Goal: Obtain resource: Download file/media

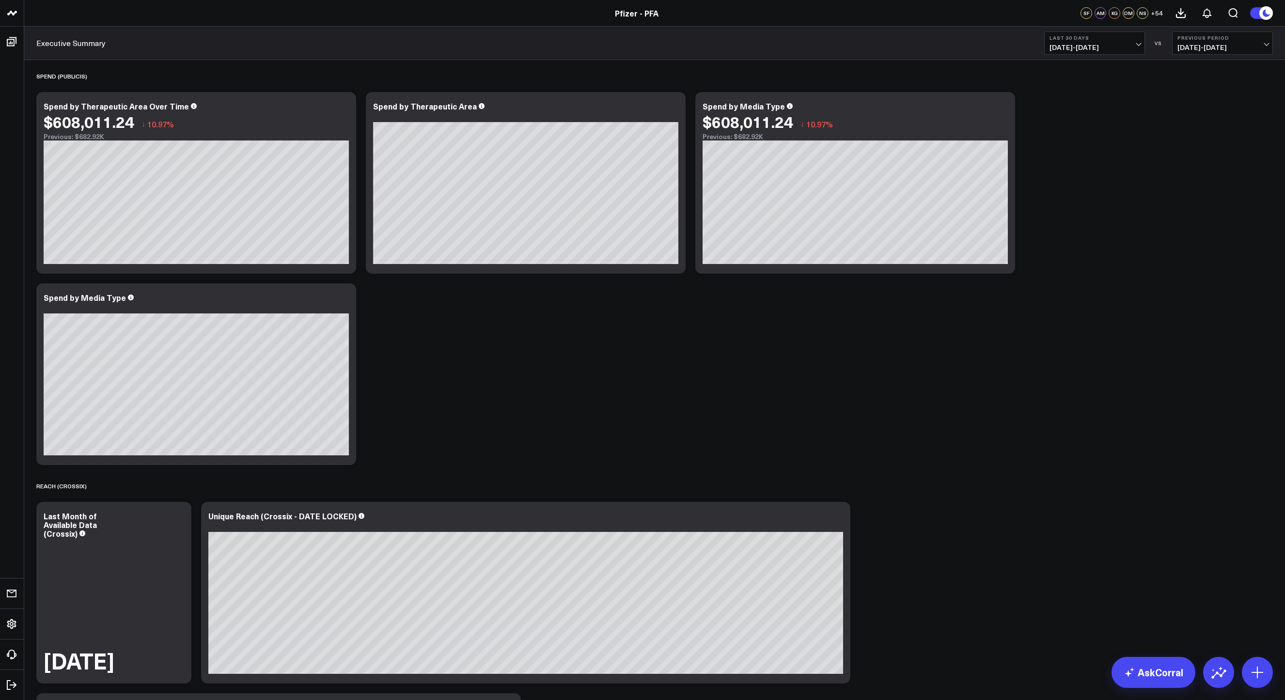
drag, startPoint x: 704, startPoint y: 356, endPoint x: 1024, endPoint y: 109, distance: 404.6
click at [1134, 48] on span "[DATE] - [DATE]" at bounding box center [1095, 48] width 90 height 8
click at [1090, 311] on link "Custom Dates" at bounding box center [1095, 309] width 100 height 18
select select "9"
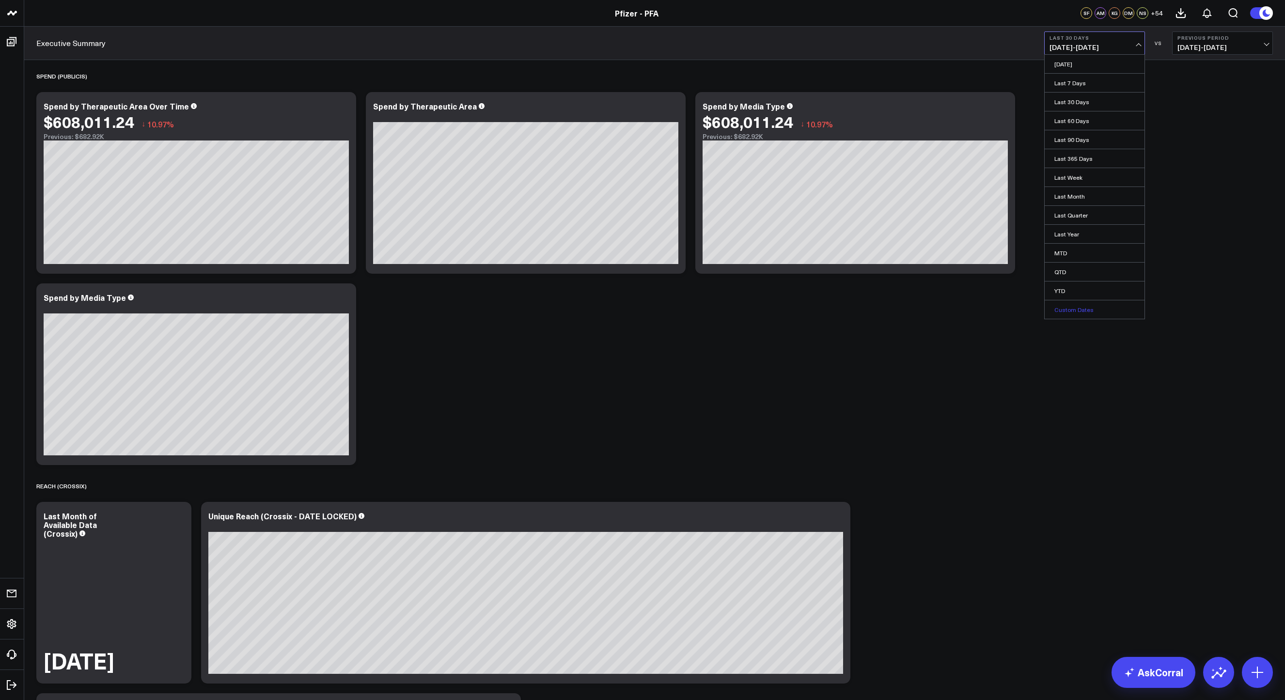
select select "2025"
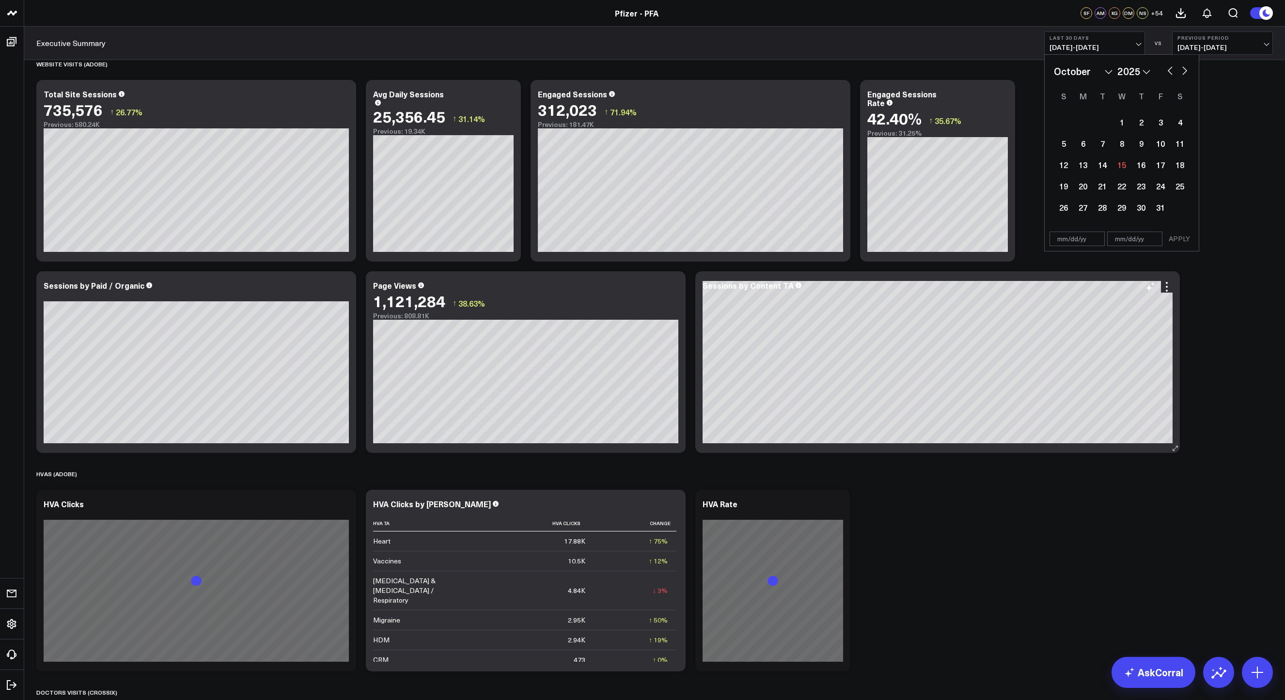
scroll to position [904, 0]
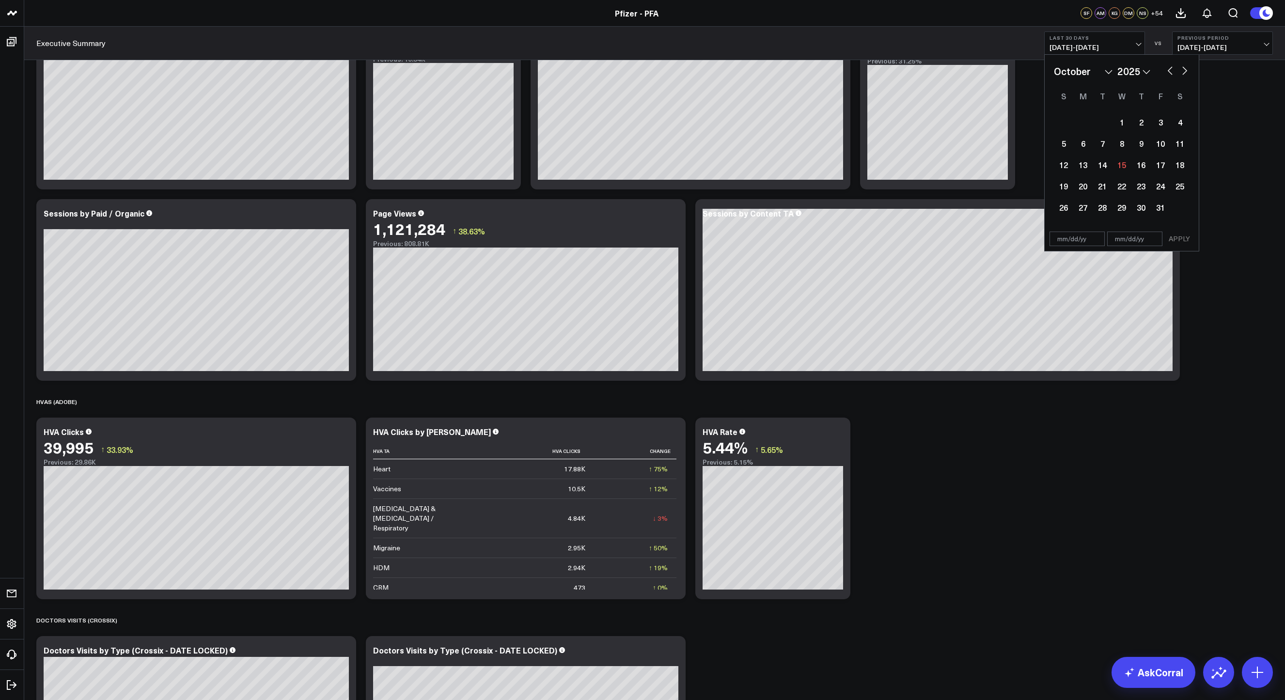
click at [1172, 64] on button "button" at bounding box center [1170, 70] width 10 height 12
select select "8"
select select "2025"
click at [1172, 70] on button "button" at bounding box center [1170, 70] width 10 height 12
select select "7"
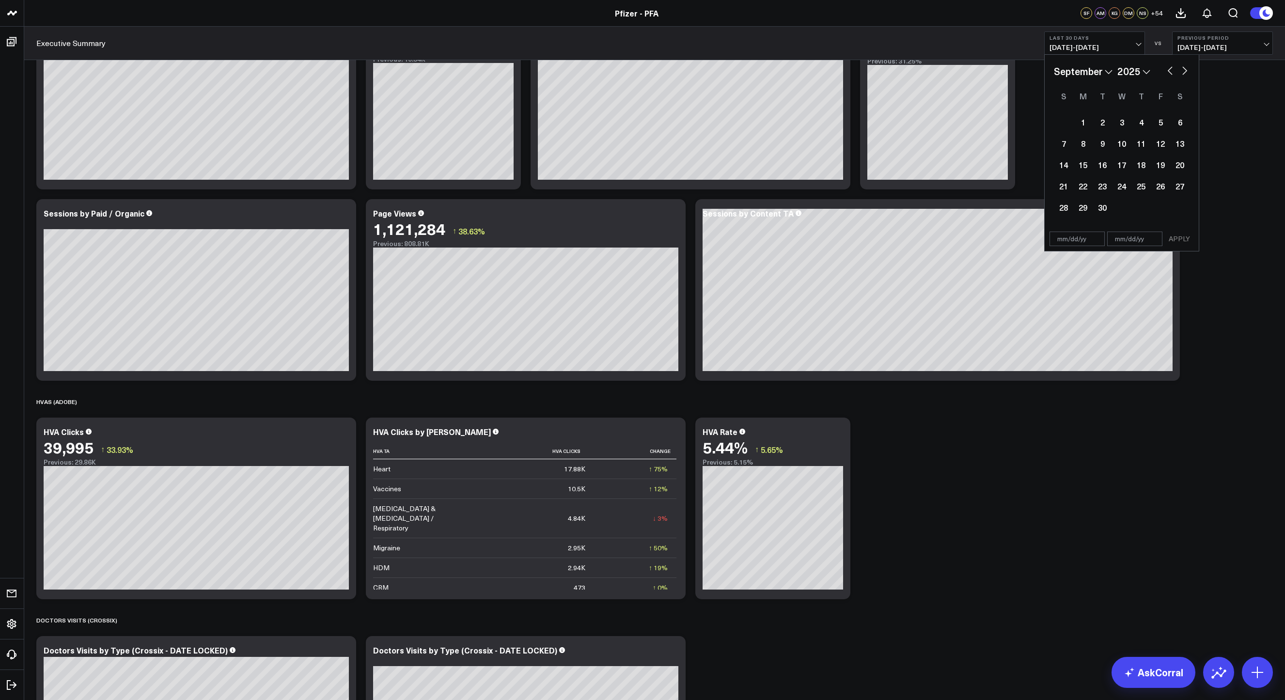
select select "2025"
click at [1172, 70] on button "button" at bounding box center [1170, 70] width 10 height 12
select select "6"
select select "2025"
click at [1172, 70] on button "button" at bounding box center [1170, 70] width 10 height 12
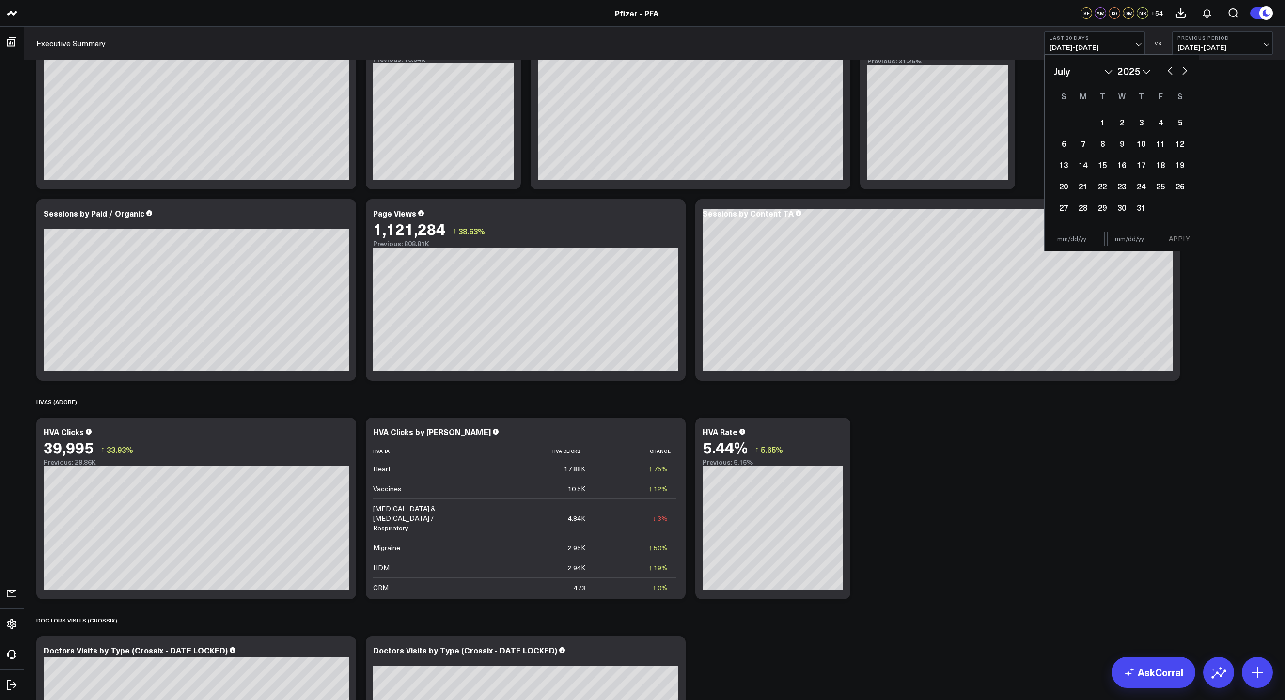
select select "4"
select select "2025"
click at [1172, 70] on button "button" at bounding box center [1170, 70] width 10 height 12
select select "3"
select select "2025"
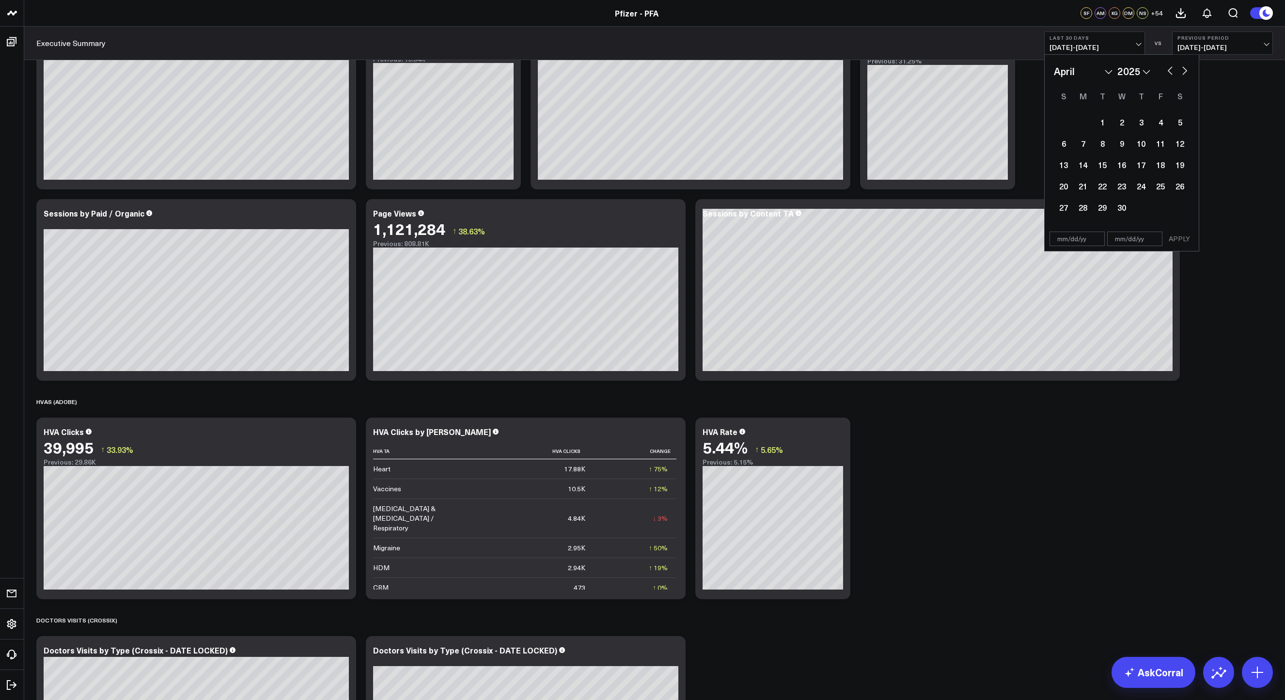
click at [1172, 70] on button "button" at bounding box center [1170, 70] width 10 height 12
select select "2"
select select "2025"
click at [1174, 123] on div "1" at bounding box center [1179, 121] width 19 height 19
type input "[DATE]"
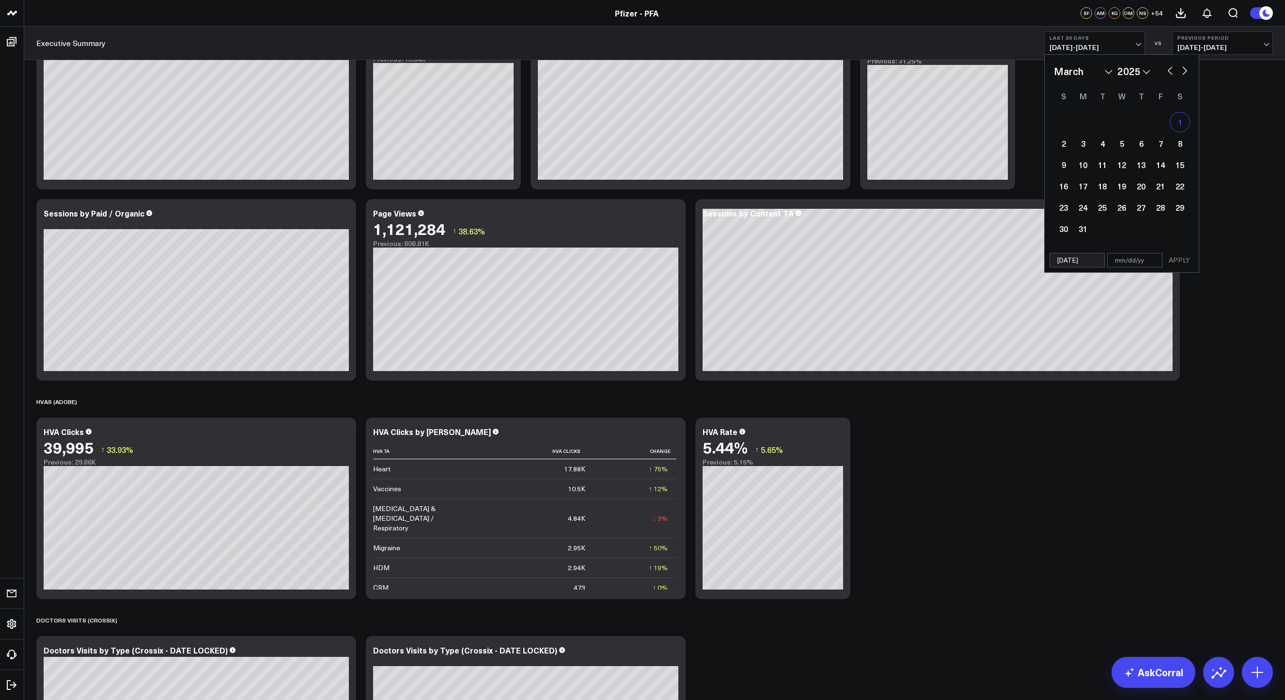
select select "2"
select select "2025"
click at [1182, 71] on button "button" at bounding box center [1185, 70] width 10 height 12
select select "4"
select select "2025"
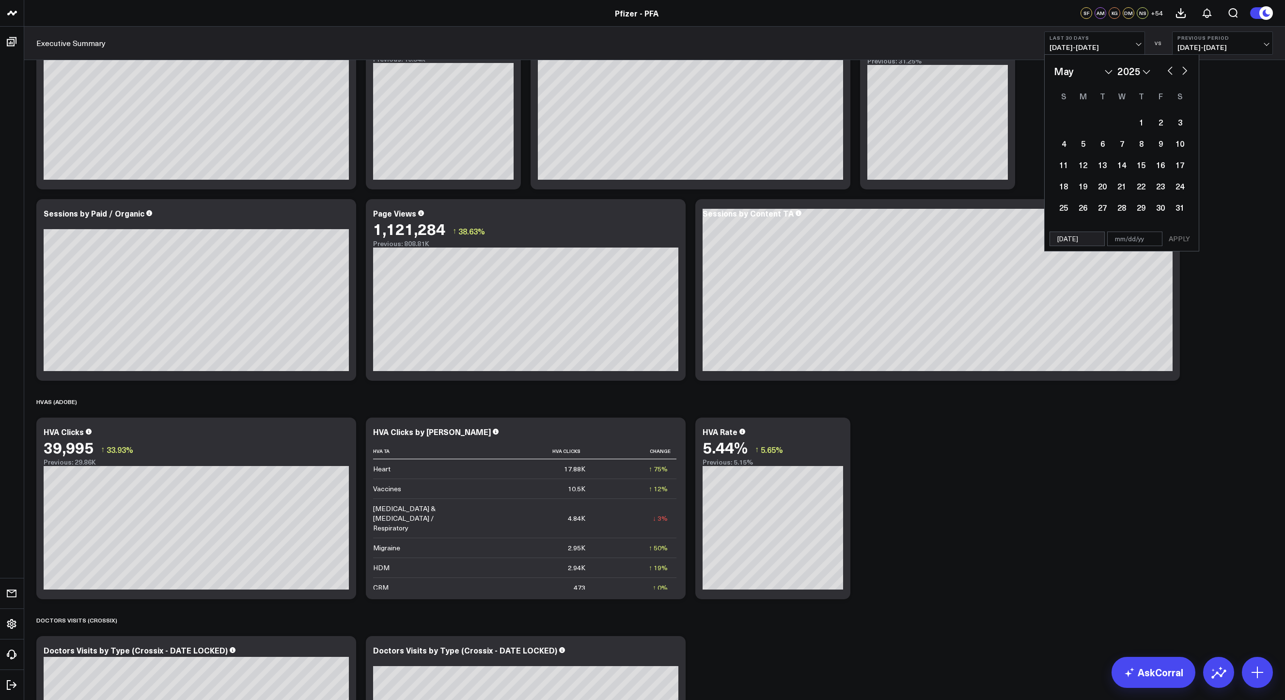
click at [1182, 71] on button "button" at bounding box center [1185, 70] width 10 height 12
select select "5"
select select "2025"
click at [1182, 71] on button "button" at bounding box center [1185, 70] width 10 height 12
select select "7"
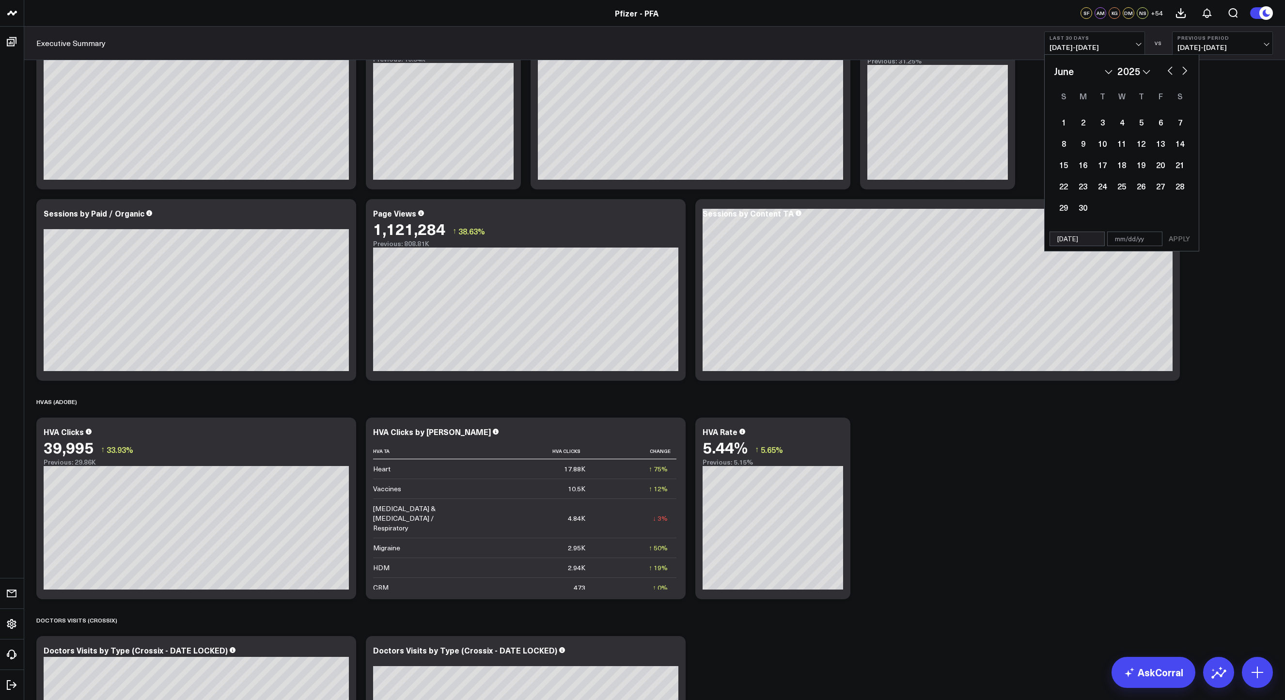
select select "2025"
click at [1182, 71] on button "button" at bounding box center [1185, 70] width 10 height 12
select select "8"
select select "2025"
click at [1182, 71] on button "button" at bounding box center [1185, 70] width 10 height 12
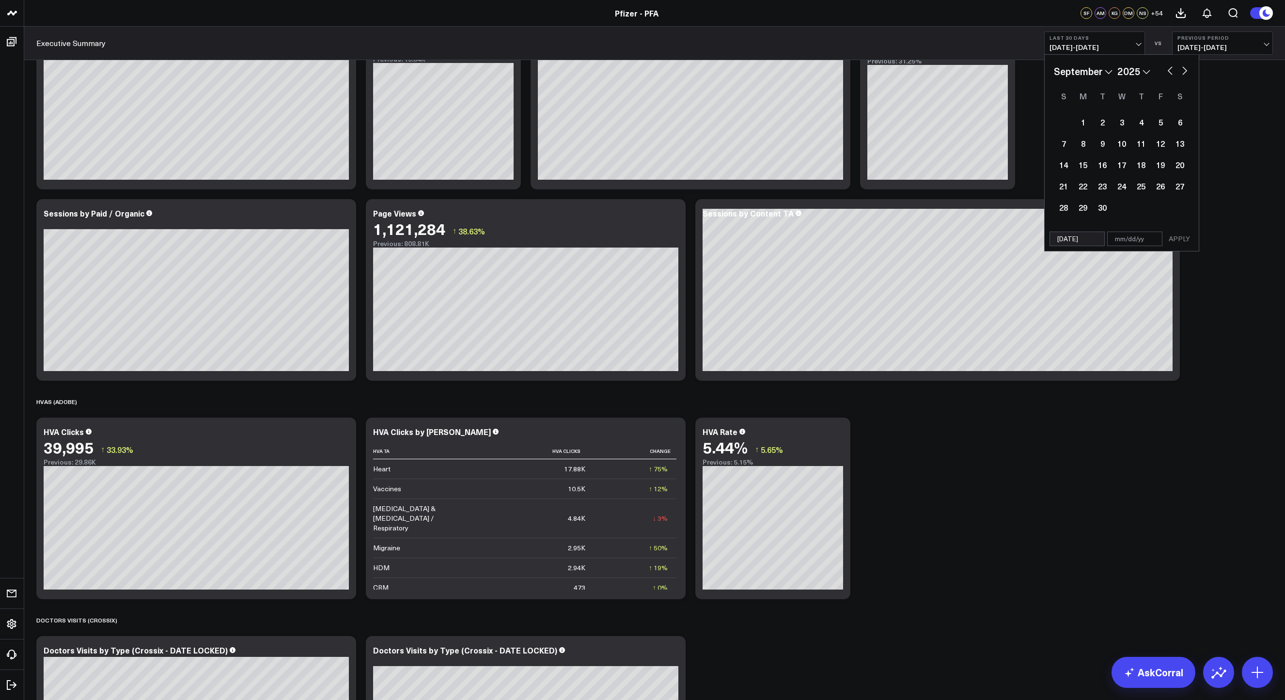
select select "9"
select select "2025"
click at [1165, 68] on button "button" at bounding box center [1170, 70] width 10 height 12
select select "8"
select select "2025"
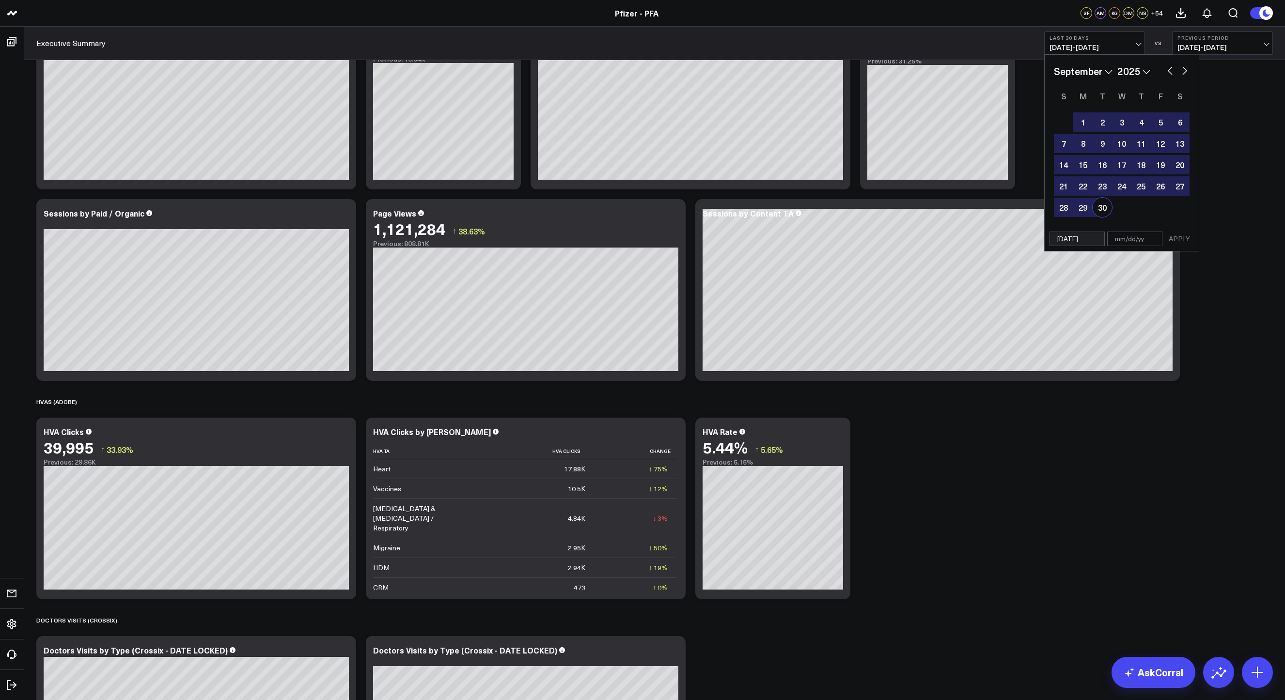
click at [1097, 208] on div "30" at bounding box center [1102, 207] width 19 height 19
type input "[DATE]"
select select "8"
select select "2025"
click at [1176, 240] on button "APPLY" at bounding box center [1179, 239] width 29 height 15
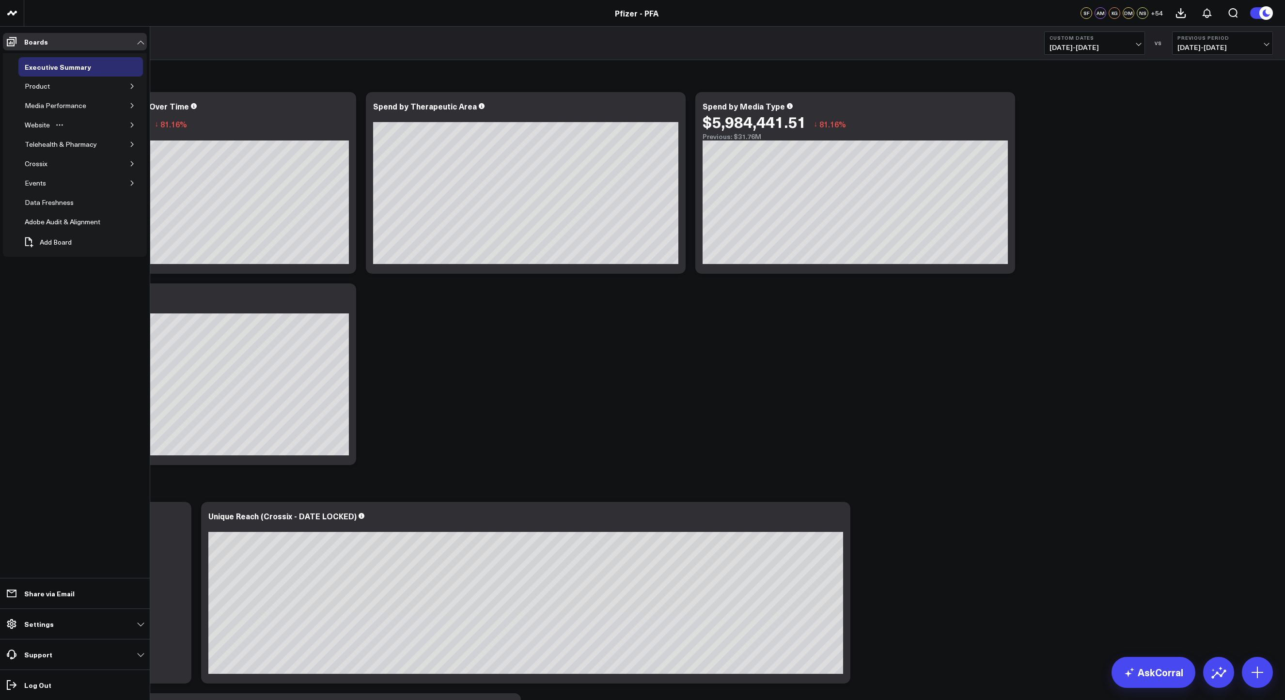
click at [135, 126] on button "button" at bounding box center [132, 125] width 10 height 10
click at [130, 91] on button "button" at bounding box center [132, 86] width 10 height 10
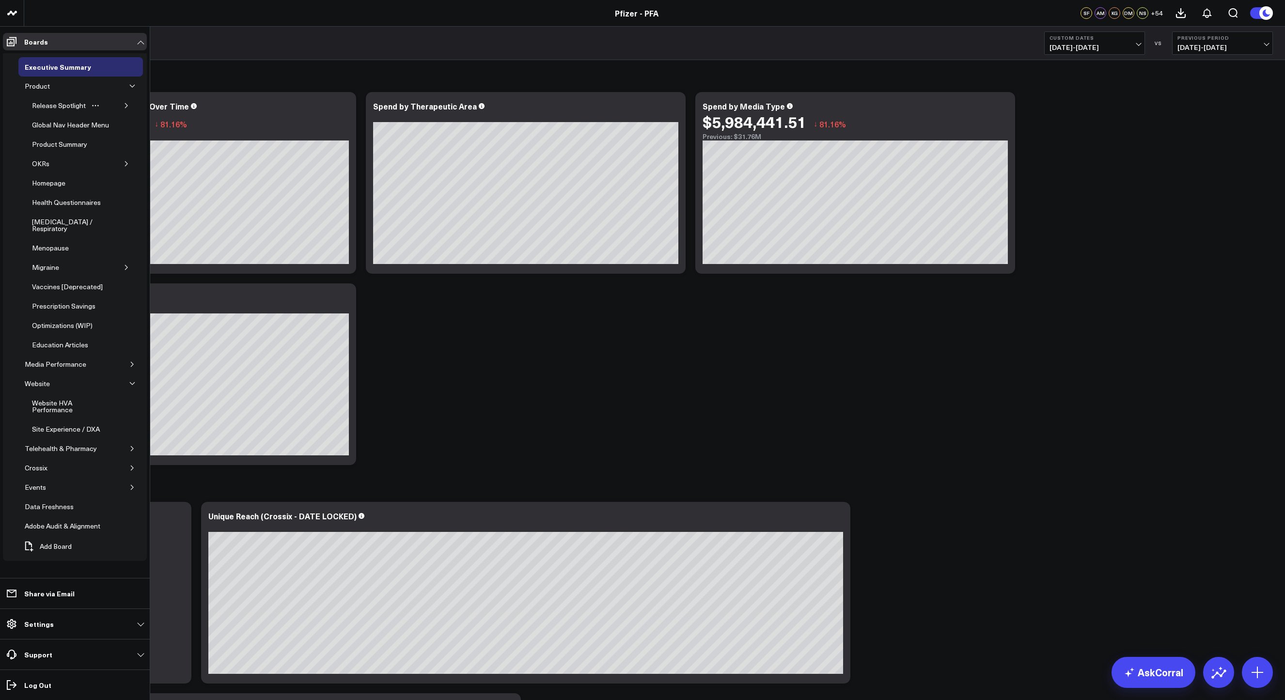
click at [127, 106] on icon "button" at bounding box center [127, 106] width 6 height 6
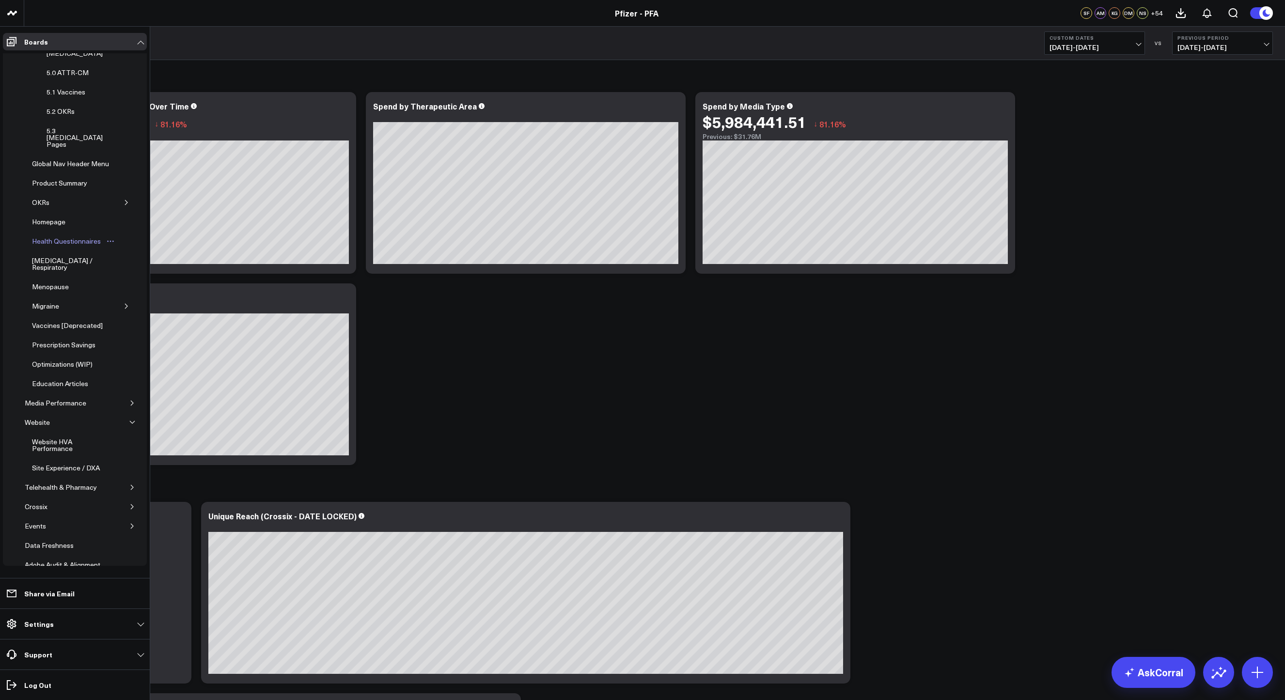
scroll to position [101, 0]
click at [129, 377] on icon "button" at bounding box center [132, 380] width 6 height 6
click at [44, 413] on div "HVA Rates by Tactic & Vendor" at bounding box center [72, 422] width 85 height 18
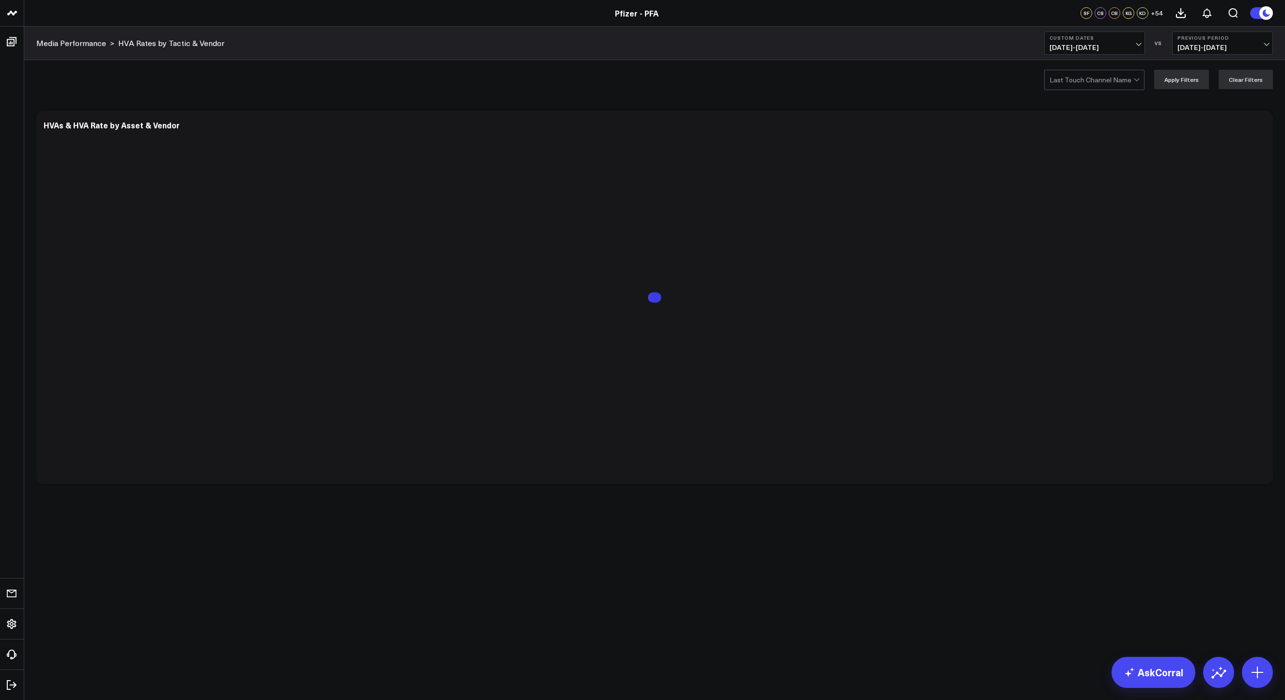
click at [1139, 78] on div at bounding box center [1137, 79] width 8 height 19
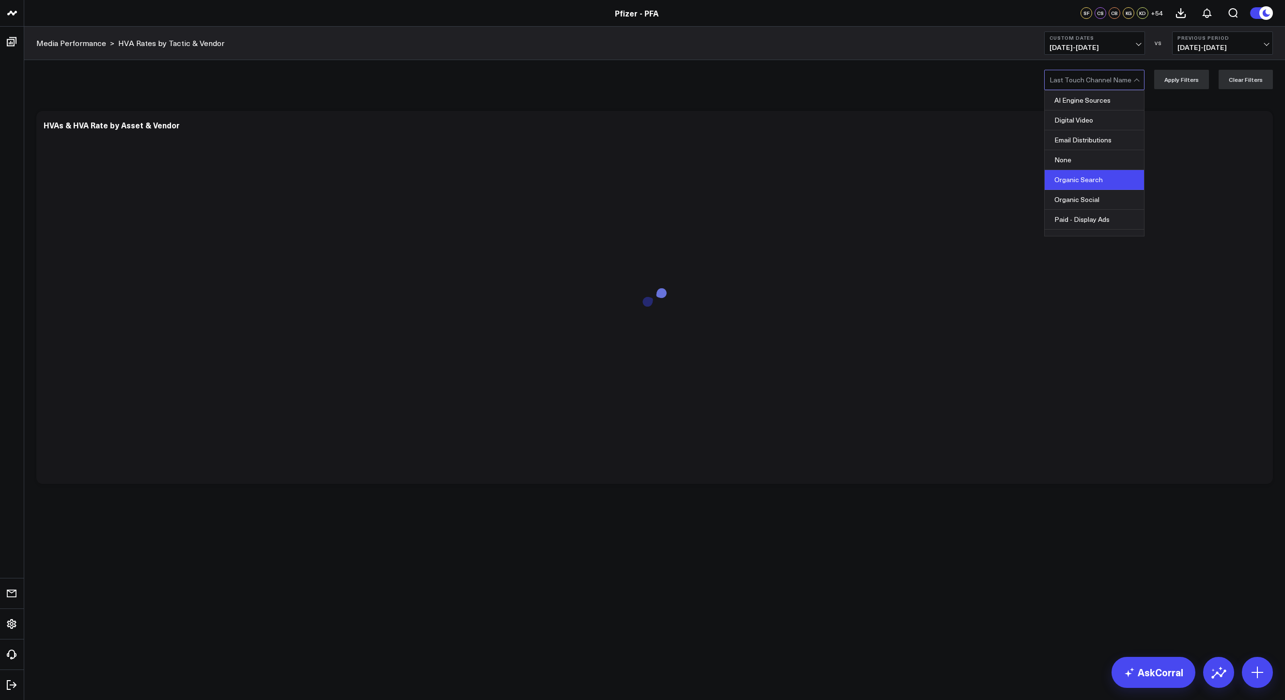
scroll to position [105, 0]
click at [1088, 174] on div "Paid Social" at bounding box center [1094, 174] width 99 height 20
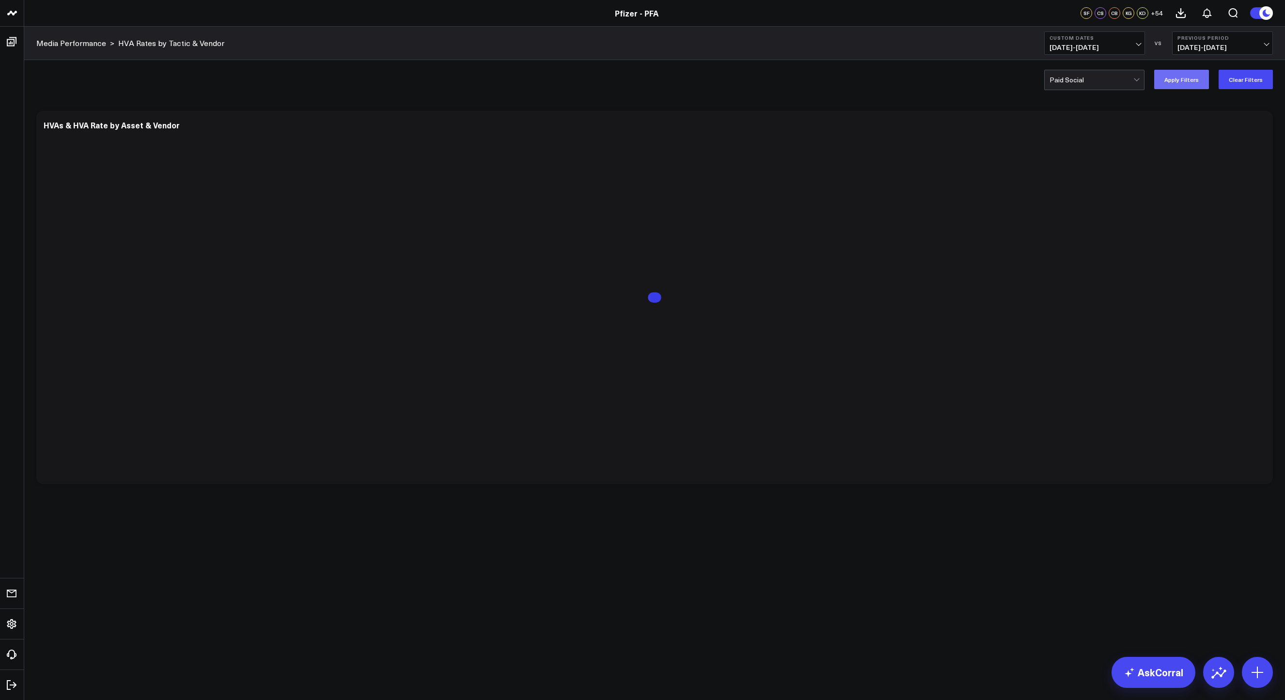
click at [1180, 80] on button "Apply Filters" at bounding box center [1181, 79] width 55 height 19
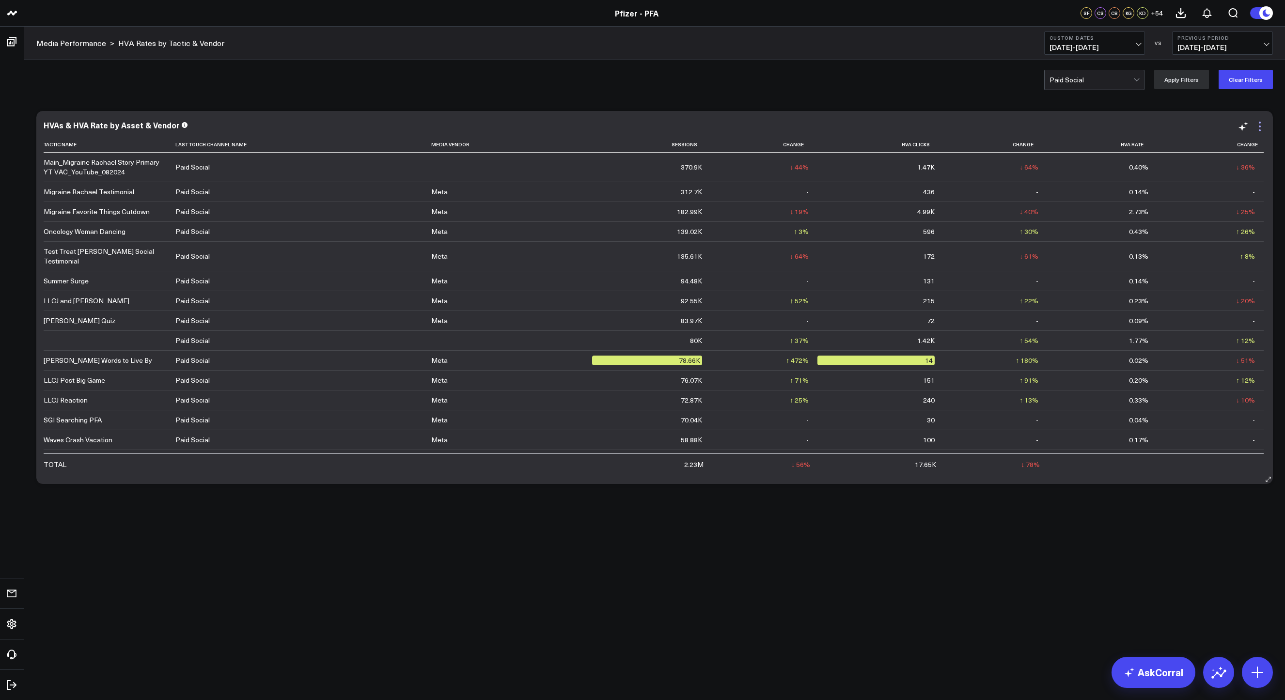
click at [1260, 131] on icon at bounding box center [1260, 130] width 2 height 2
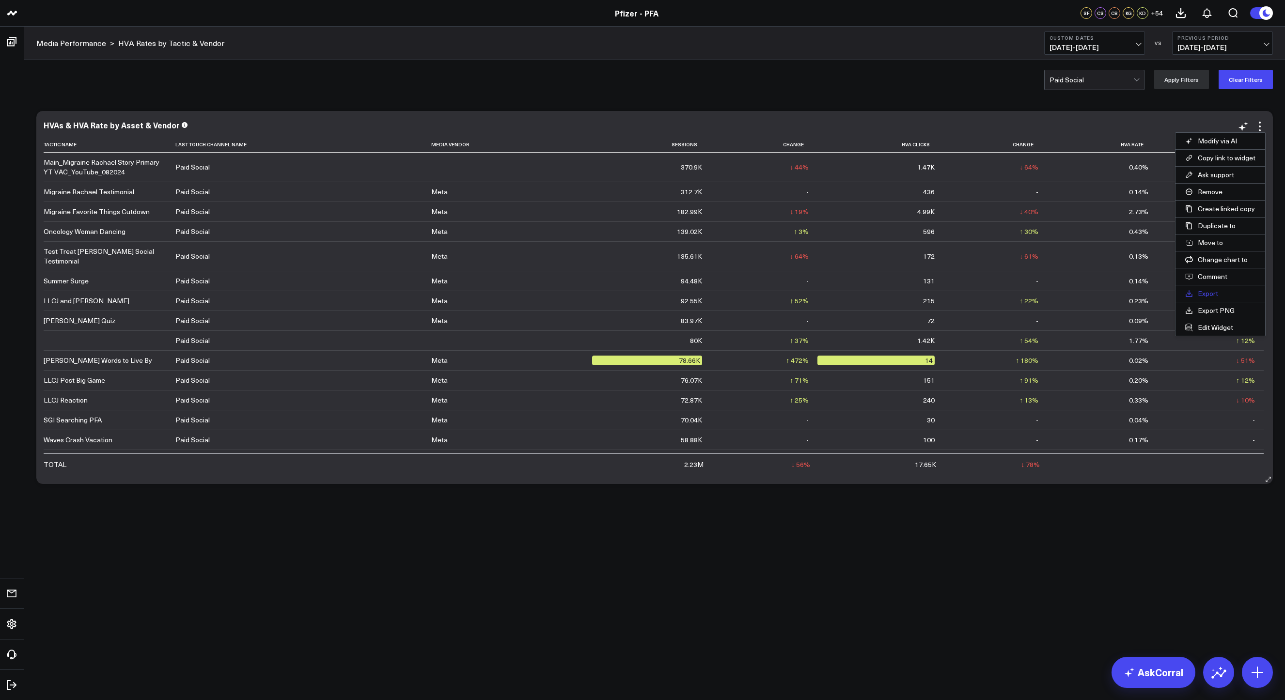
click at [1206, 295] on button "Export" at bounding box center [1221, 293] width 90 height 16
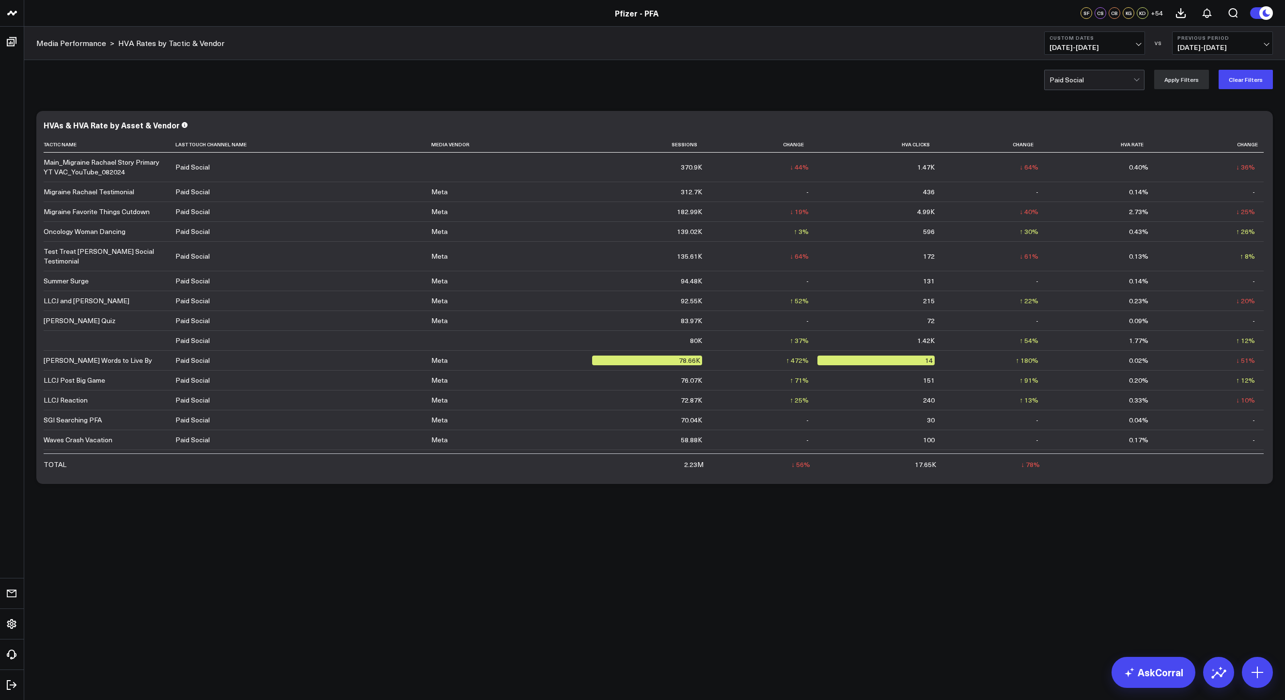
click at [95, 540] on div "Modify via AI Copy link to widget Ask support Remove Create linked copy Executi…" at bounding box center [654, 323] width 1261 height 448
click at [1140, 49] on button "Custom Dates [DATE] - [DATE]" at bounding box center [1094, 42] width 101 height 23
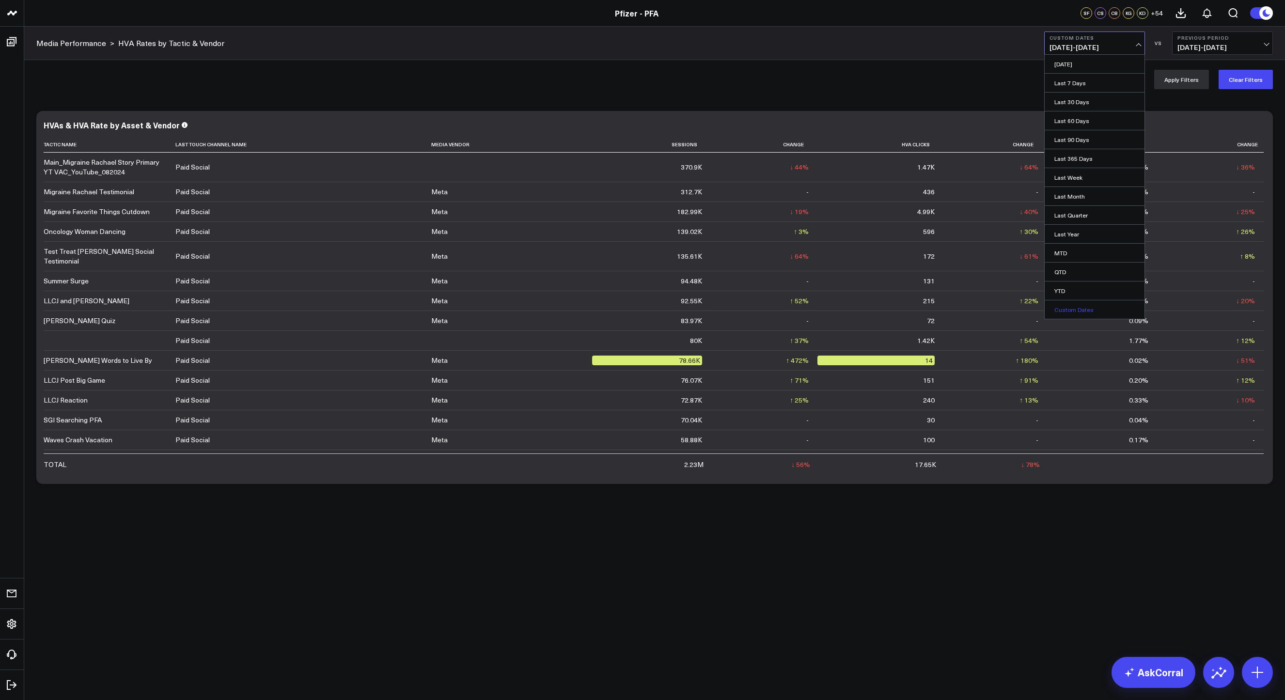
click at [1085, 316] on link "Custom Dates" at bounding box center [1095, 309] width 100 height 18
select select "9"
select select "2025"
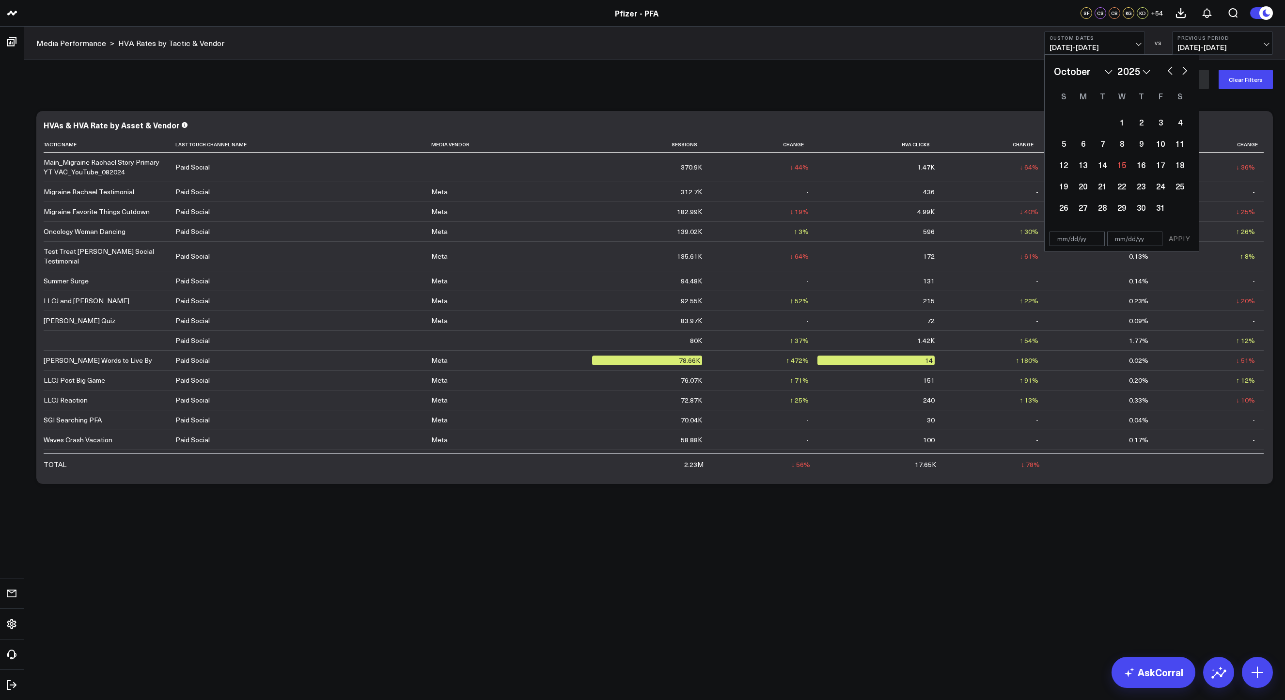
click at [1168, 68] on button "button" at bounding box center [1170, 70] width 10 height 12
select select "8"
select select "2025"
click at [1168, 68] on button "button" at bounding box center [1170, 70] width 10 height 12
select select "7"
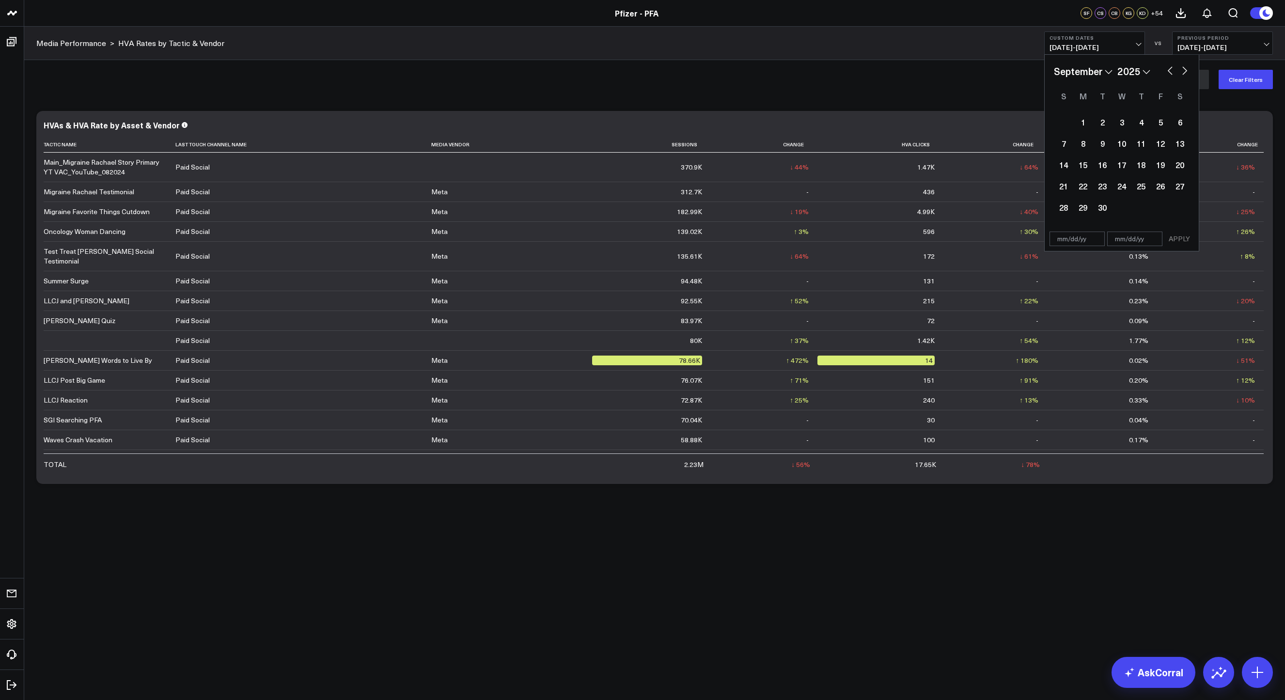
select select "2025"
click at [1168, 68] on button "button" at bounding box center [1170, 70] width 10 height 12
select select "6"
select select "2025"
click at [1168, 68] on button "button" at bounding box center [1170, 70] width 10 height 12
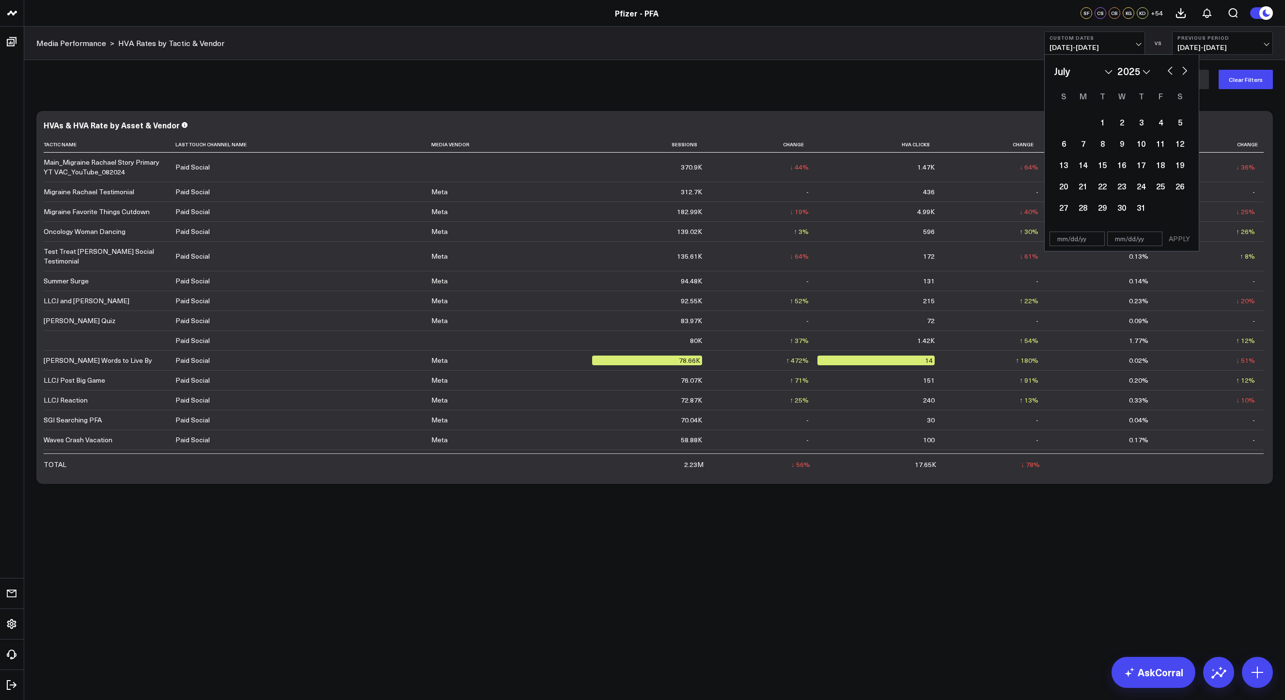
select select "5"
select select "2025"
click at [1168, 68] on button "button" at bounding box center [1170, 70] width 10 height 12
select select "4"
select select "2025"
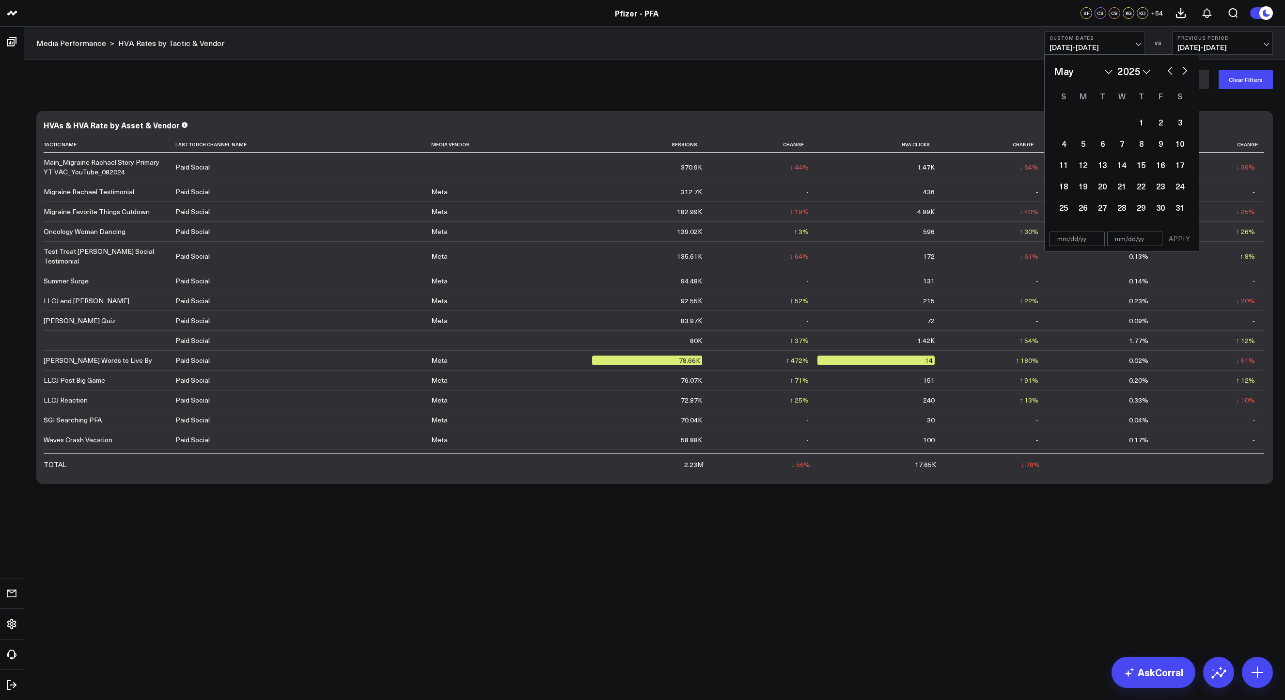
click at [1168, 68] on button "button" at bounding box center [1170, 70] width 10 height 12
select select "3"
select select "2025"
click at [1168, 68] on button "button" at bounding box center [1170, 70] width 10 height 12
select select "2"
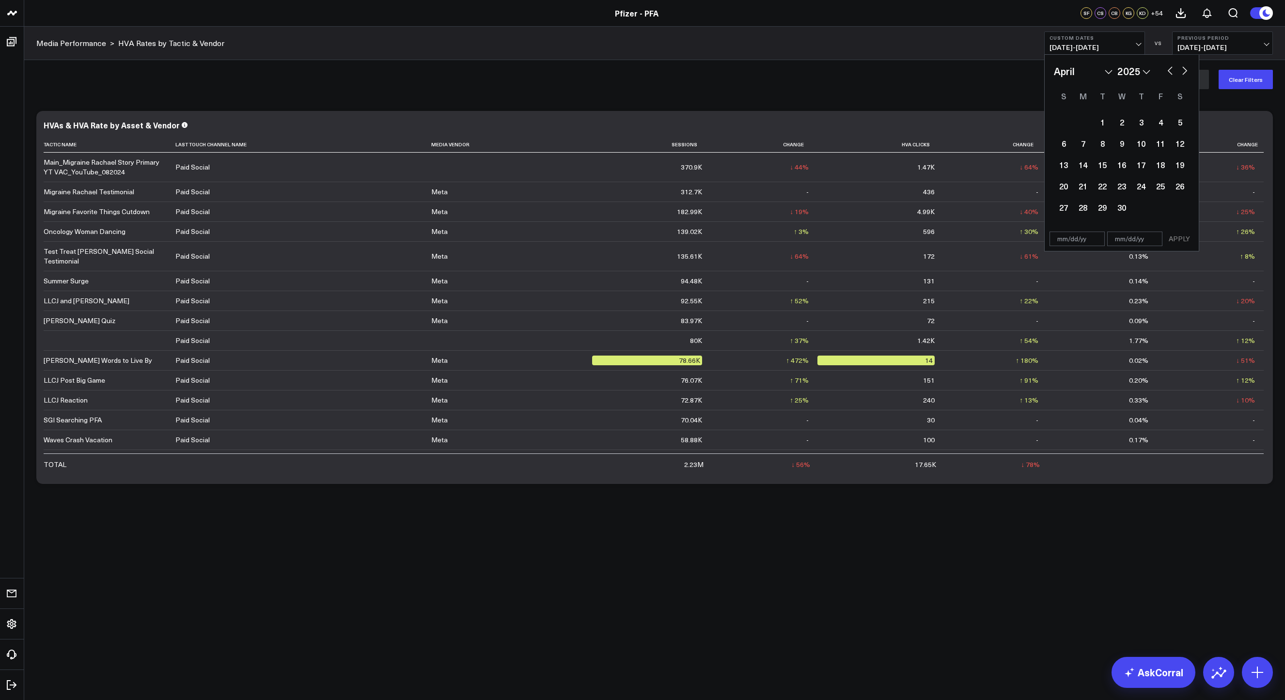
select select "2025"
click at [1185, 72] on button "button" at bounding box center [1185, 70] width 10 height 12
select select "3"
select select "2025"
click at [1105, 122] on div "1" at bounding box center [1102, 121] width 19 height 19
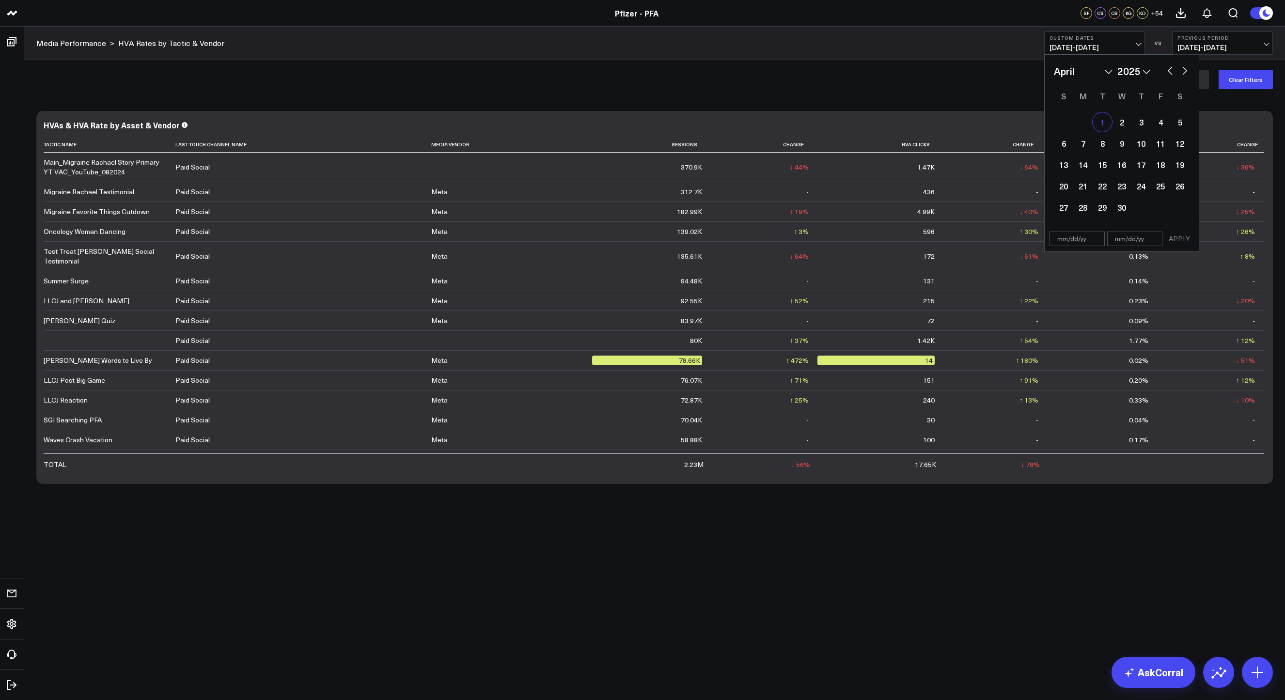
type input "[DATE]"
select select "3"
select select "2025"
click at [1183, 70] on button "button" at bounding box center [1185, 70] width 10 height 12
select select "4"
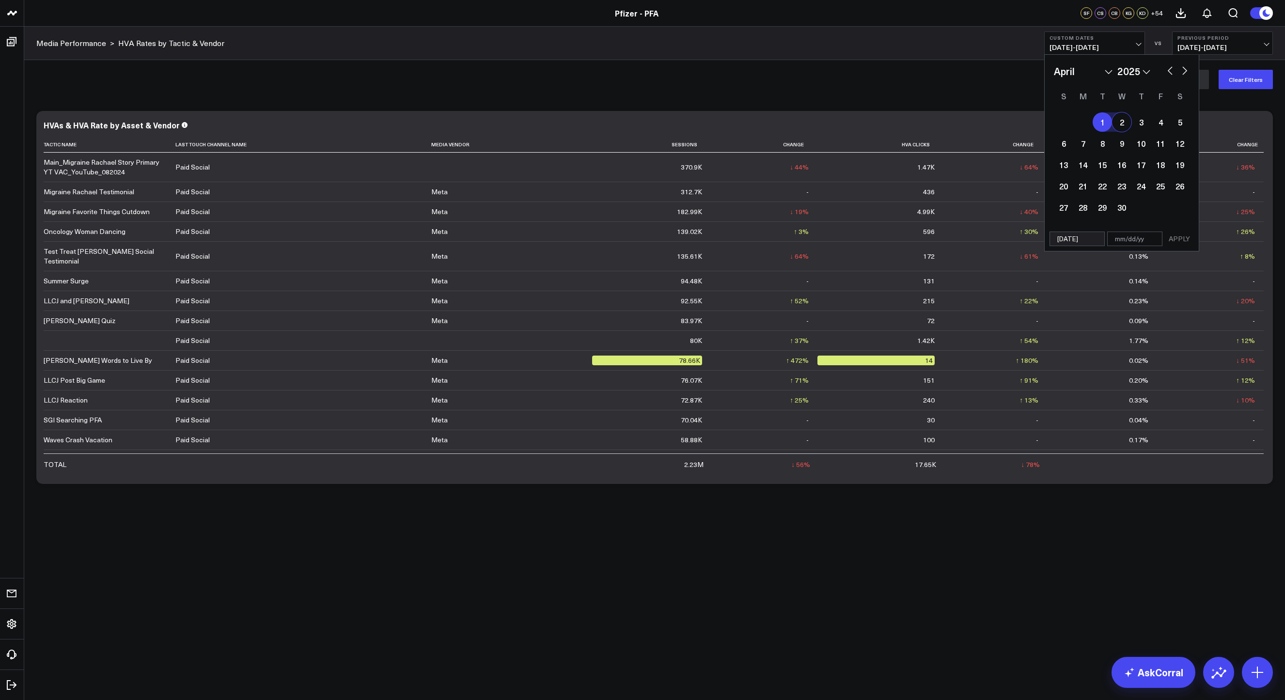
select select "2025"
click at [1184, 70] on button "button" at bounding box center [1185, 70] width 10 height 12
select select "5"
select select "2025"
click at [1184, 70] on button "button" at bounding box center [1185, 70] width 10 height 12
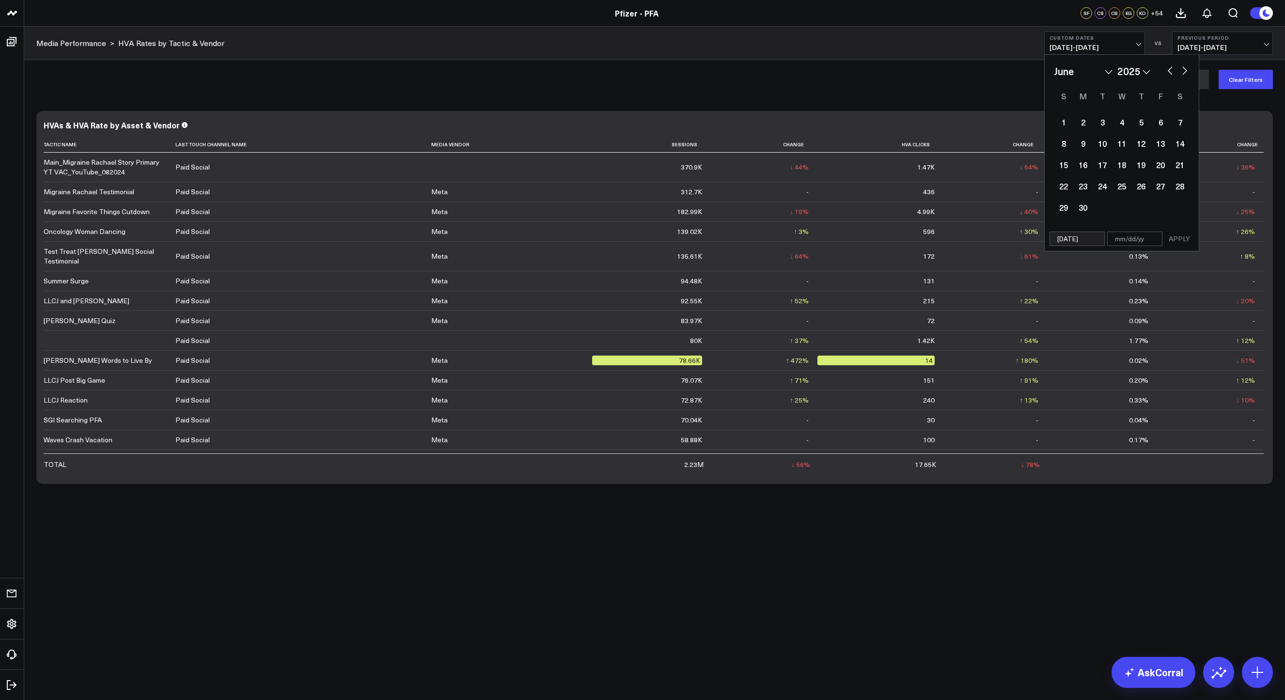
select select "7"
select select "2025"
click at [1185, 72] on button "button" at bounding box center [1185, 70] width 10 height 12
select select "8"
select select "2025"
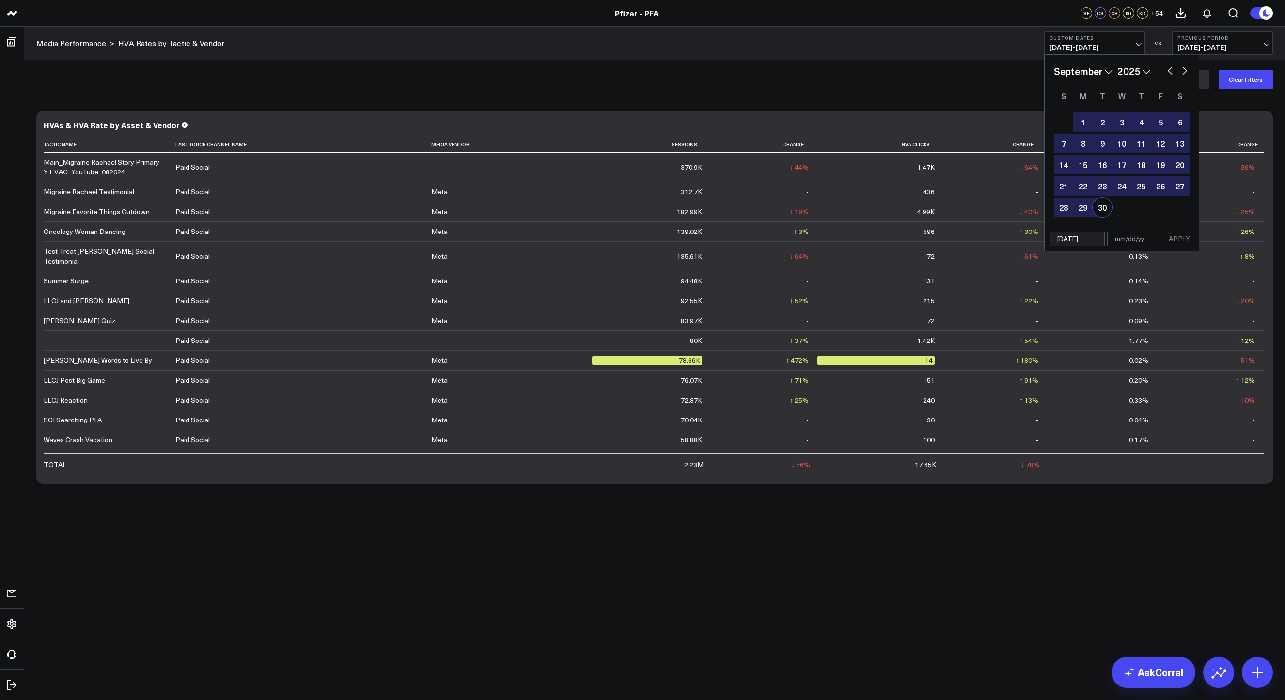
click at [1102, 207] on div "30" at bounding box center [1102, 207] width 19 height 19
type input "[DATE]"
select select "8"
select select "2025"
click at [1177, 237] on button "APPLY" at bounding box center [1179, 239] width 29 height 15
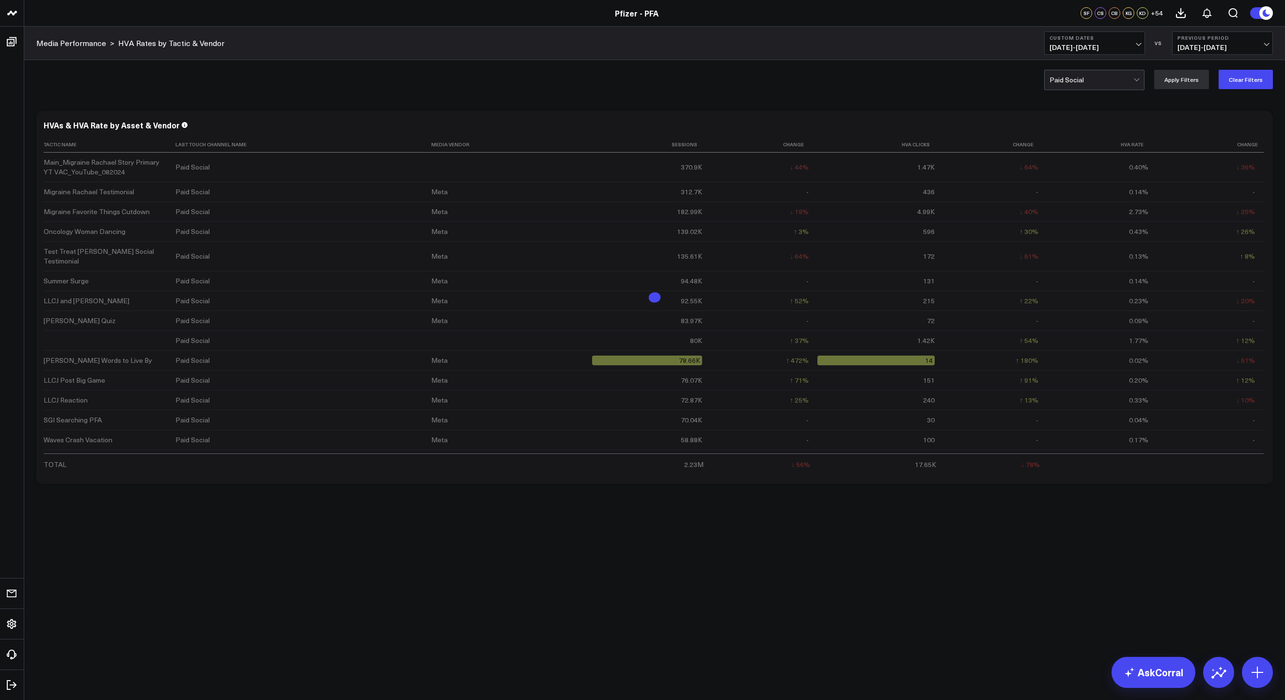
click at [788, 590] on body "Pfizer - PFA Pfizer - VaxAssist 25-26 Pfizer - PFA SF CS CB KG KD + 54 Media Pe…" at bounding box center [642, 350] width 1285 height 700
click at [1256, 43] on button "Previous Period [DATE] - [DATE]" at bounding box center [1222, 42] width 101 height 23
click at [1205, 121] on link "No Comparison" at bounding box center [1223, 120] width 100 height 18
click at [859, 563] on body "Pfizer - PFA Pfizer - VaxAssist 25-26 Pfizer - PFA SF CS CB KG KD + 54 Media Pe…" at bounding box center [642, 350] width 1285 height 700
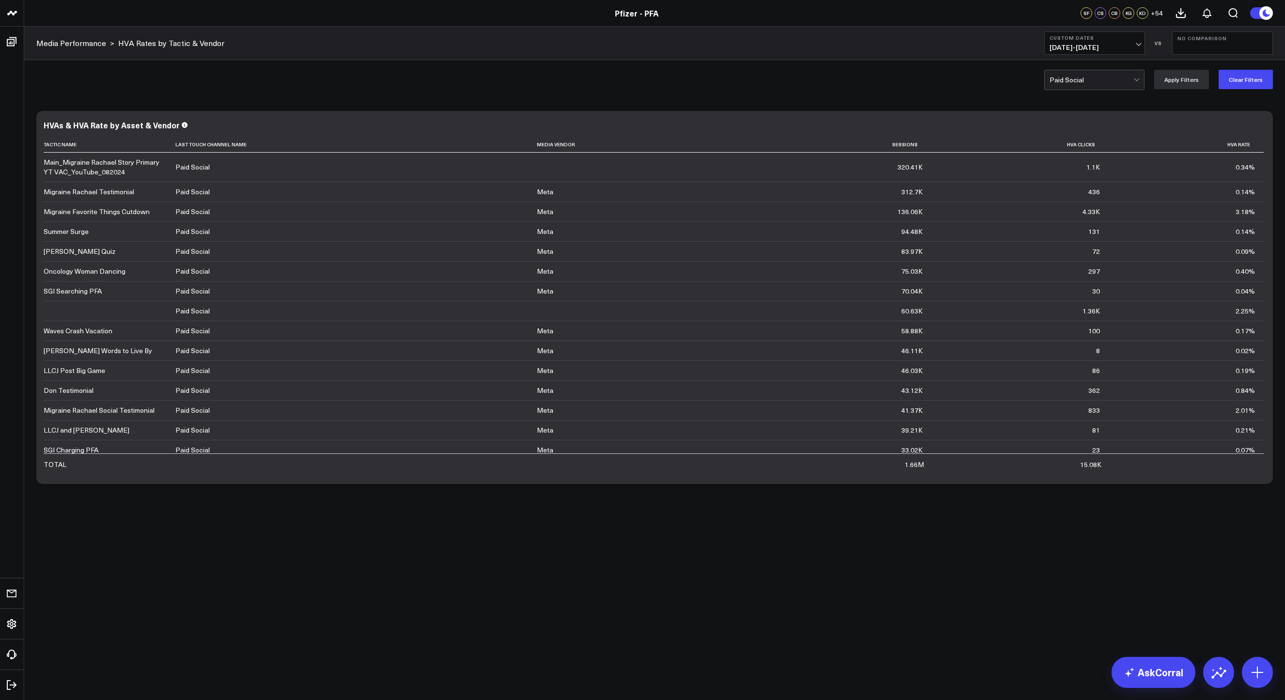
click at [952, 607] on body "Pfizer - PFA Pfizer - VaxAssist 25-26 Pfizer - PFA SF CS CB KG KD + 54 Media Pe…" at bounding box center [642, 350] width 1285 height 700
click at [1259, 126] on icon at bounding box center [1260, 126] width 2 height 2
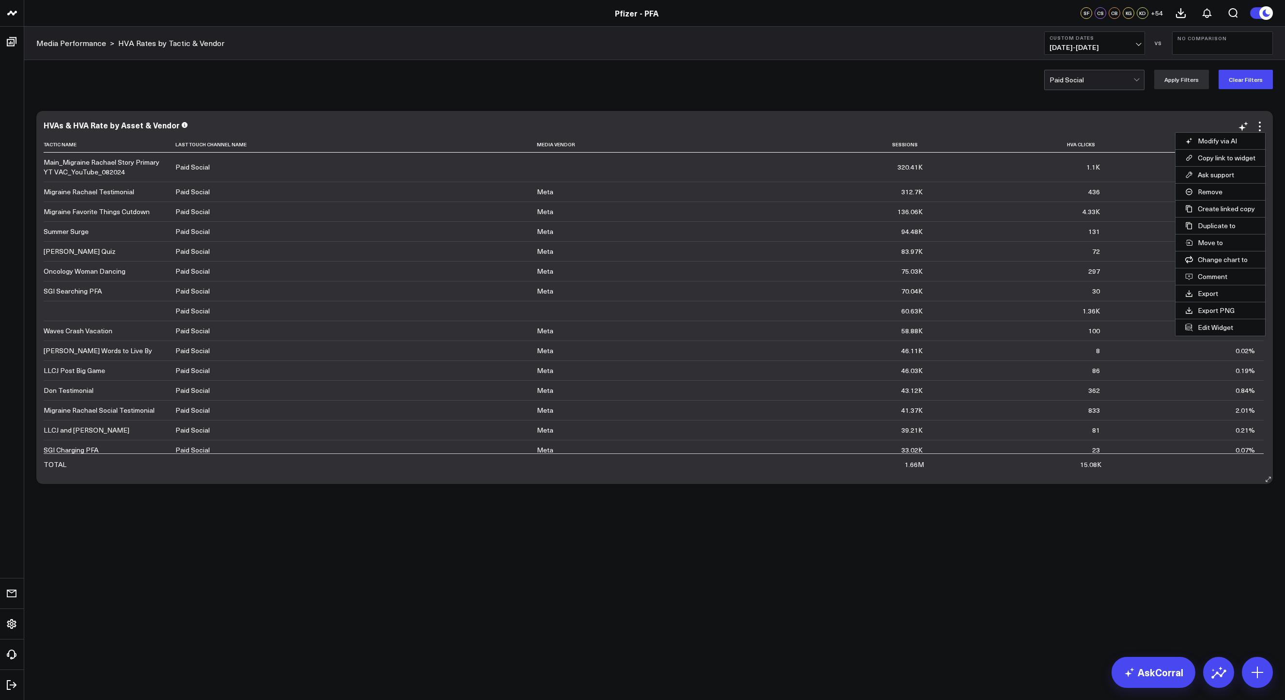
click at [1206, 295] on button "Export" at bounding box center [1221, 293] width 90 height 16
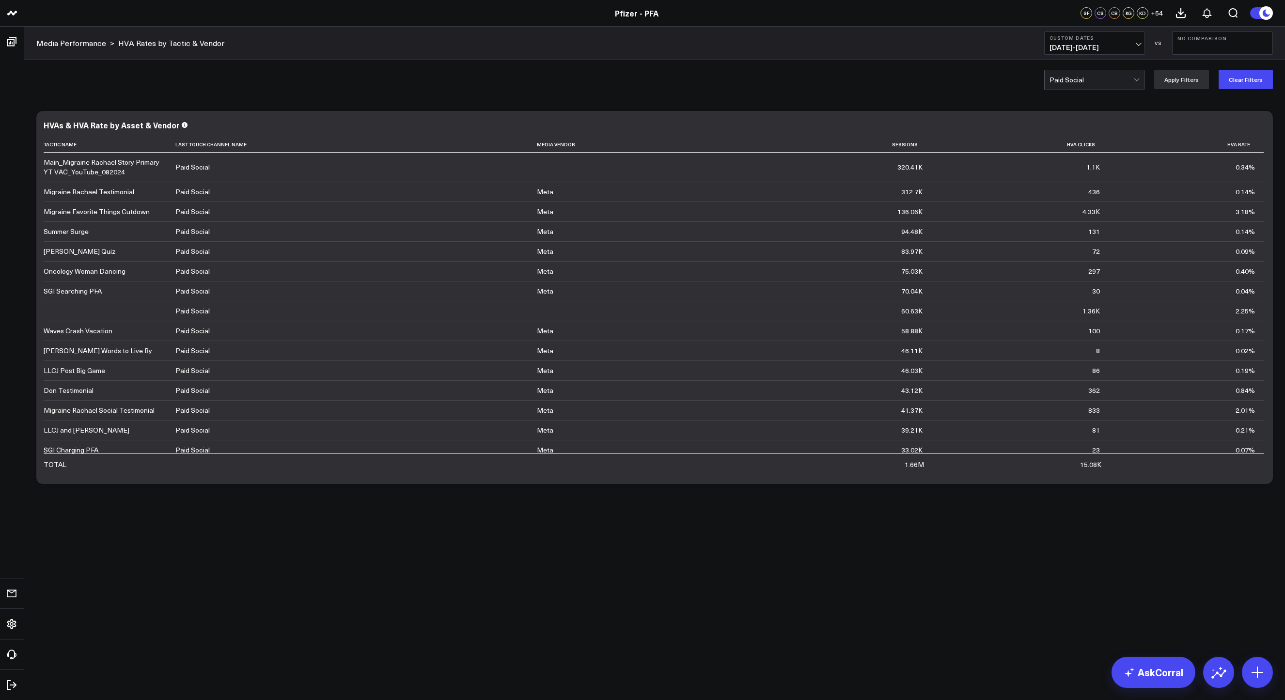
click at [1012, 678] on body "Pfizer - PFA Pfizer - VaxAssist 25-26 Pfizer - PFA SF CS CB KG KD + 54 Media Pe…" at bounding box center [642, 350] width 1285 height 700
